Goal: Find contact information: Find contact information

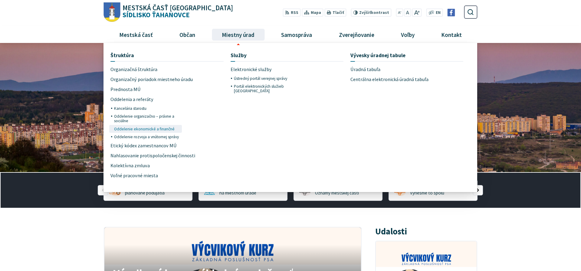
click at [160, 130] on span "Oddelenie ekonomické a finančné" at bounding box center [144, 129] width 61 height 8
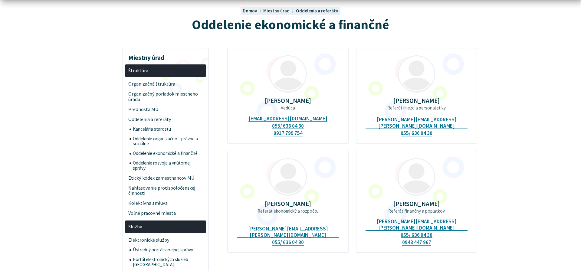
scroll to position [62, 0]
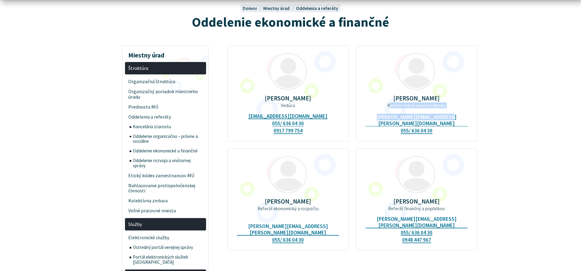
drag, startPoint x: 451, startPoint y: 131, endPoint x: 381, endPoint y: 124, distance: 70.5
click at [381, 124] on div "Iveta Humayová Referát miezd a personalistiky iveta.humayova@tahanovce.sk 055/ …" at bounding box center [417, 93] width 122 height 96
drag, startPoint x: 379, startPoint y: 123, endPoint x: 455, endPoint y: 123, distance: 76.6
click at [455, 123] on div "Iveta Humayová Referát miezd a personalistiky iveta.humayova@tahanovce.sk 055/ …" at bounding box center [417, 93] width 122 height 96
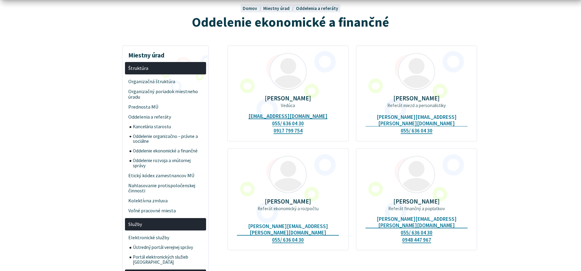
click at [455, 123] on div "Iveta Humayová Referát miezd a personalistiky iveta.humayova@tahanovce.sk 055/ …" at bounding box center [417, 93] width 122 height 96
drag, startPoint x: 442, startPoint y: 124, endPoint x: 451, endPoint y: 124, distance: 9.1
click at [451, 124] on div "Iveta Humayová Referát miezd a personalistiky iveta.humayova@tahanovce.sk 055/ …" at bounding box center [417, 93] width 122 height 96
copy div "Referát miezd a personalistiky iveta.humayova@tahanovce.sk"
